Goal: Task Accomplishment & Management: Manage account settings

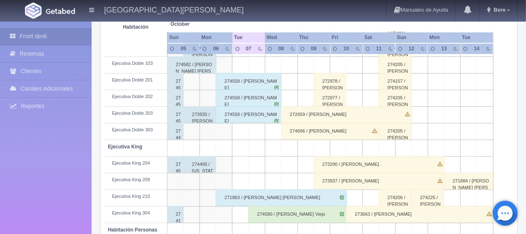
scroll to position [360, 0]
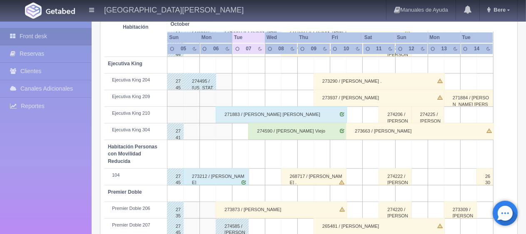
click at [271, 209] on div "273873 / lorenzo lopez" at bounding box center [281, 210] width 131 height 17
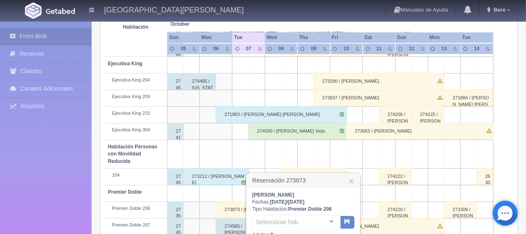
scroll to position [402, 0]
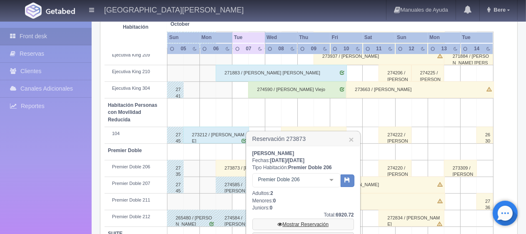
click at [294, 228] on link "Mostrar Reservación" at bounding box center [303, 225] width 102 height 12
click at [293, 228] on link "Mostrar Reservación" at bounding box center [303, 225] width 102 height 12
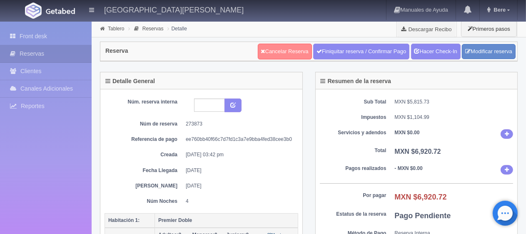
click at [272, 58] on link "Cancelar Reserva" at bounding box center [285, 52] width 54 height 16
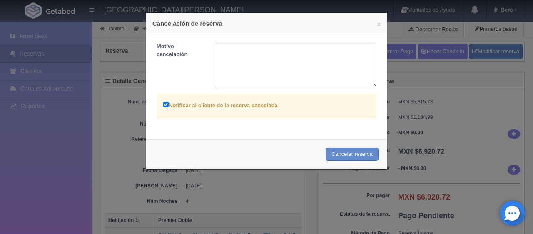
click at [247, 107] on label "Notificar al cliente de la reserva cancelada" at bounding box center [220, 105] width 114 height 10
click at [169, 107] on input "Notificar al cliente de la reserva cancelada" at bounding box center [165, 104] width 5 height 5
checkbox input "false"
click at [341, 156] on button "Cancelar reserva" at bounding box center [351, 155] width 53 height 14
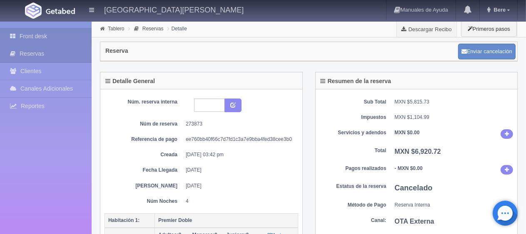
click at [32, 37] on link "Front desk" at bounding box center [46, 36] width 92 height 17
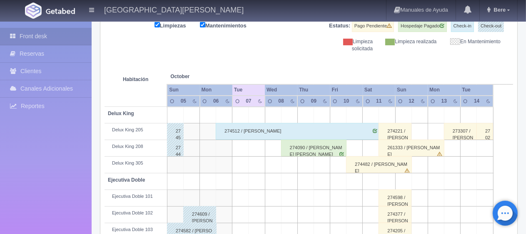
scroll to position [69, 0]
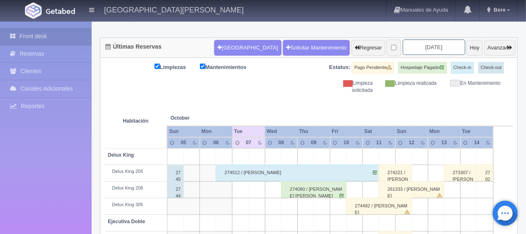
click at [429, 46] on input "2025-10-07" at bounding box center [433, 47] width 62 height 15
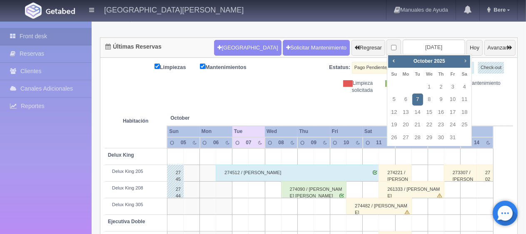
click at [464, 59] on span "Next" at bounding box center [465, 60] width 7 height 7
click at [415, 127] on link "18" at bounding box center [417, 125] width 11 height 12
type input "2025-11-18"
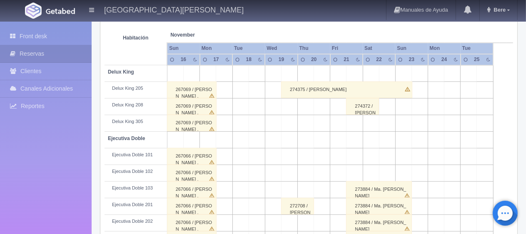
scroll to position [111, 0]
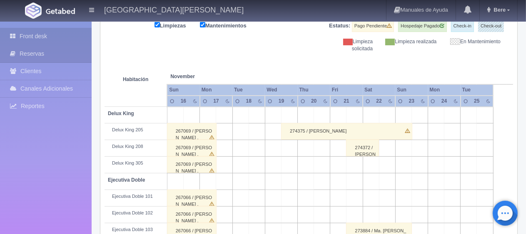
click at [25, 37] on link "Front desk" at bounding box center [46, 36] width 92 height 17
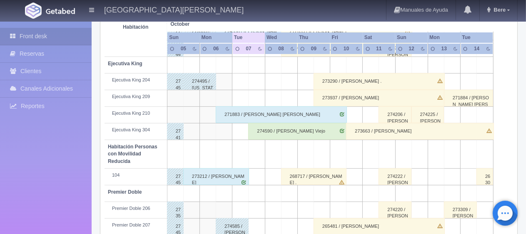
scroll to position [319, 0]
